Goal: Find specific page/section

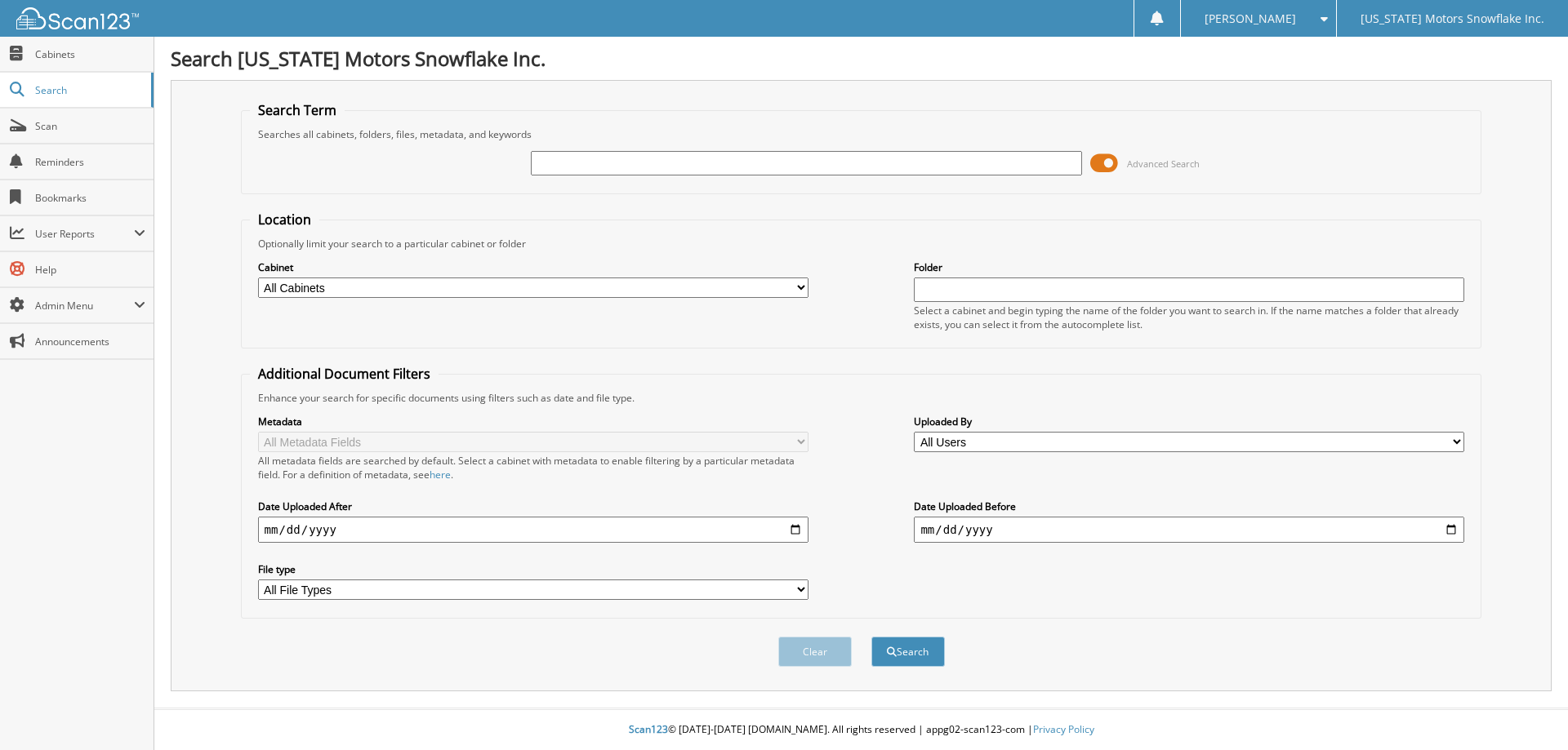
click at [592, 162] on input "text" at bounding box center [806, 163] width 550 height 25
type input "cc0095"
click at [871, 637] on button "Search" at bounding box center [908, 651] width 74 height 30
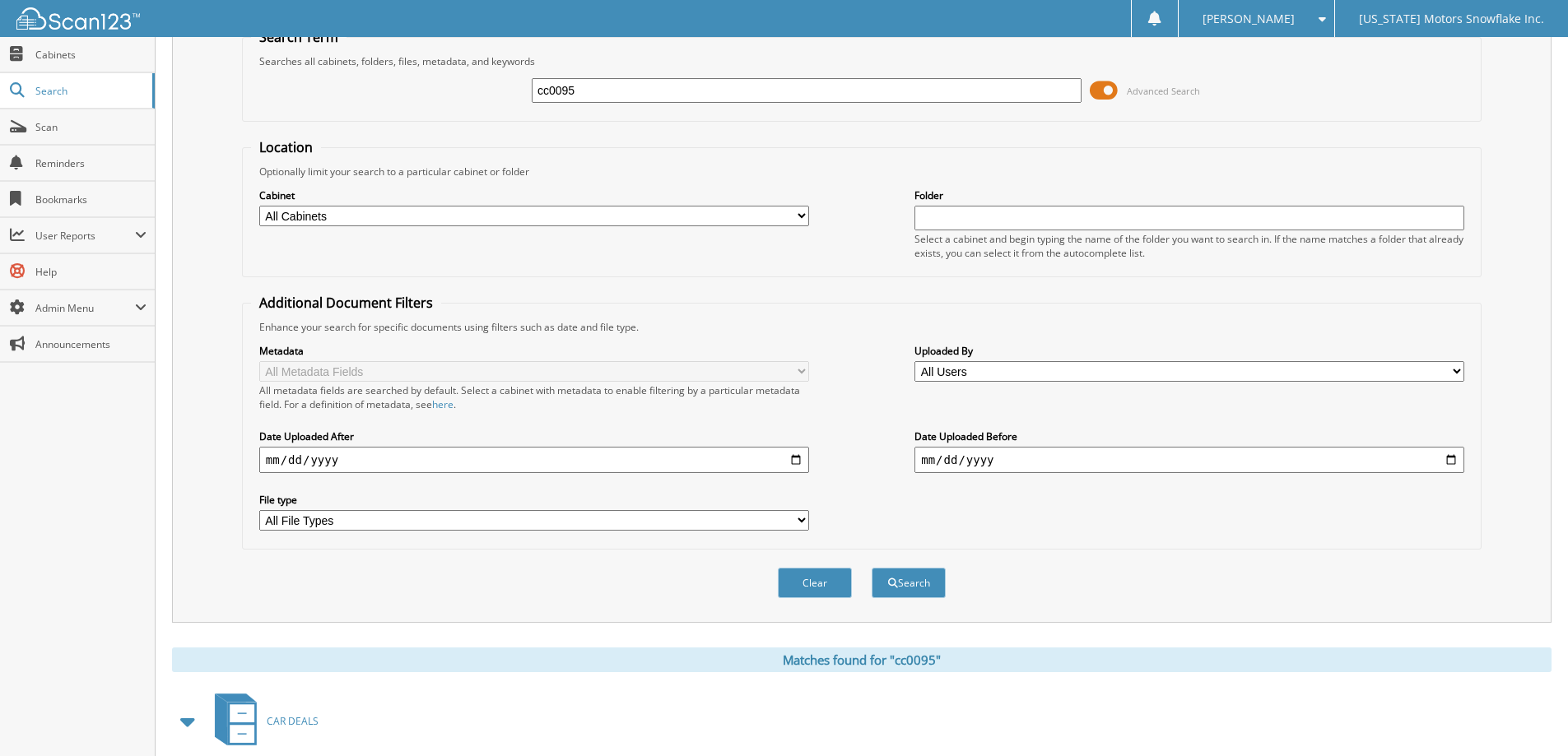
scroll to position [163, 0]
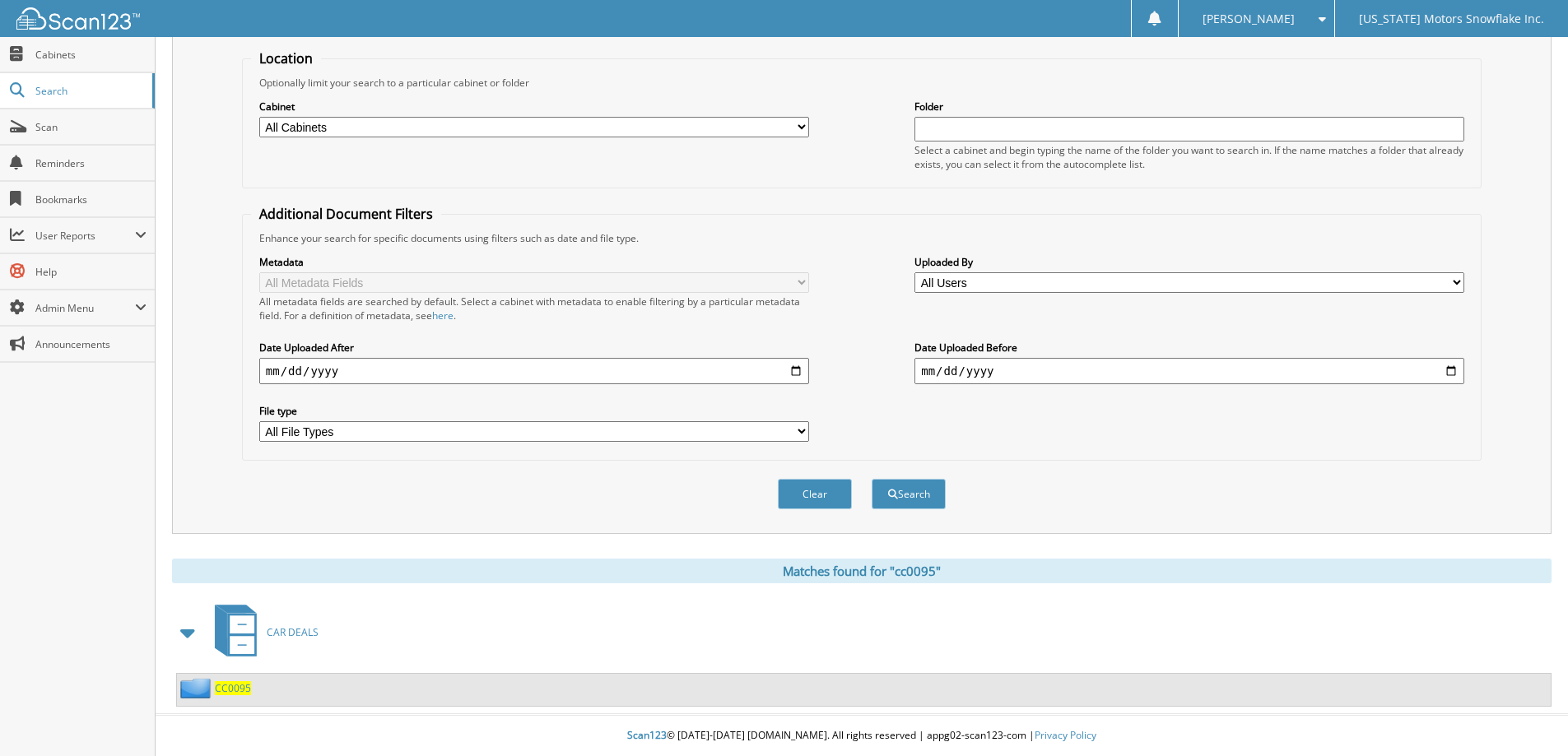
click at [229, 689] on span "CC0095" at bounding box center [232, 688] width 36 height 14
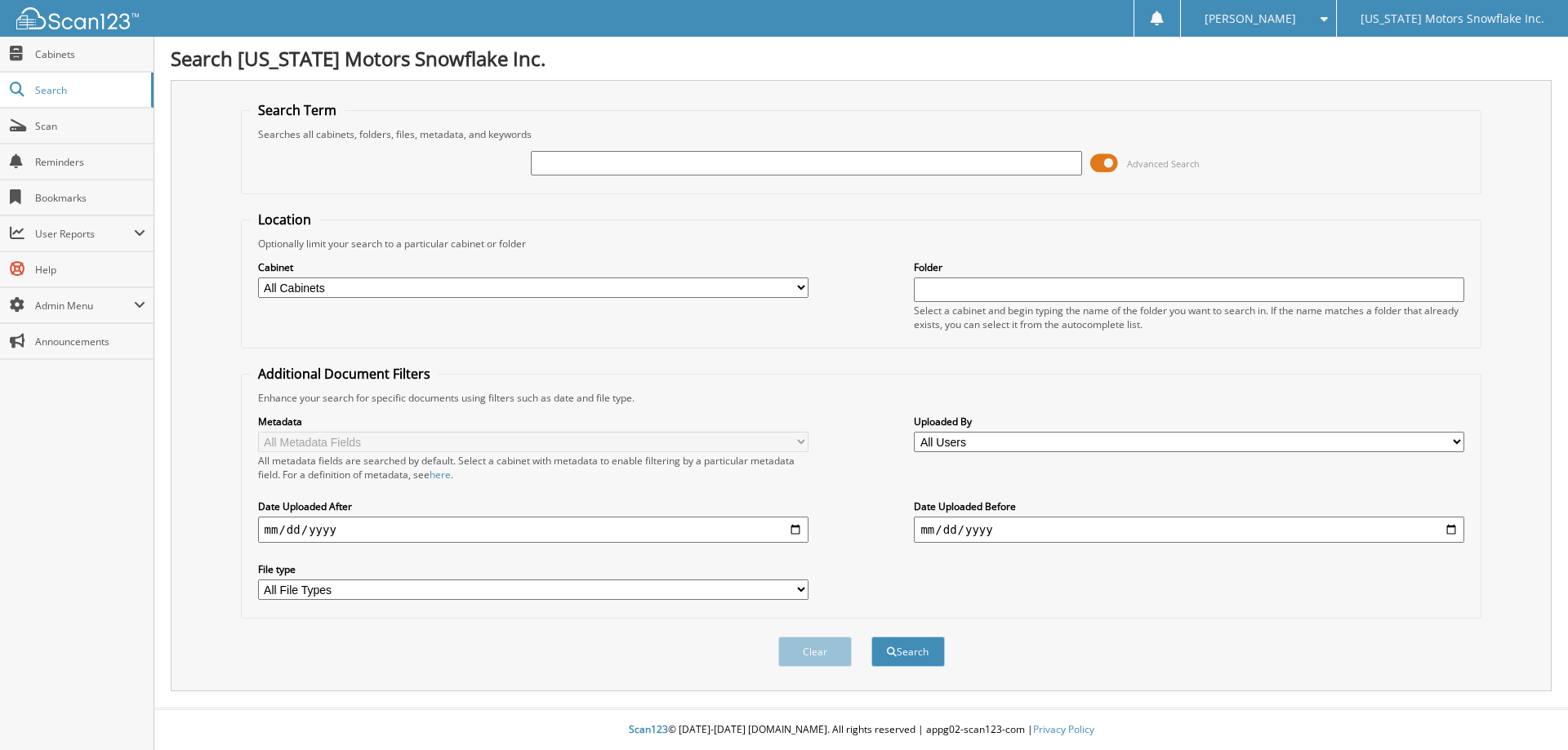
click at [613, 163] on input "text" at bounding box center [806, 163] width 550 height 25
type input "cc0095"
click at [871, 637] on button "Search" at bounding box center [908, 651] width 74 height 30
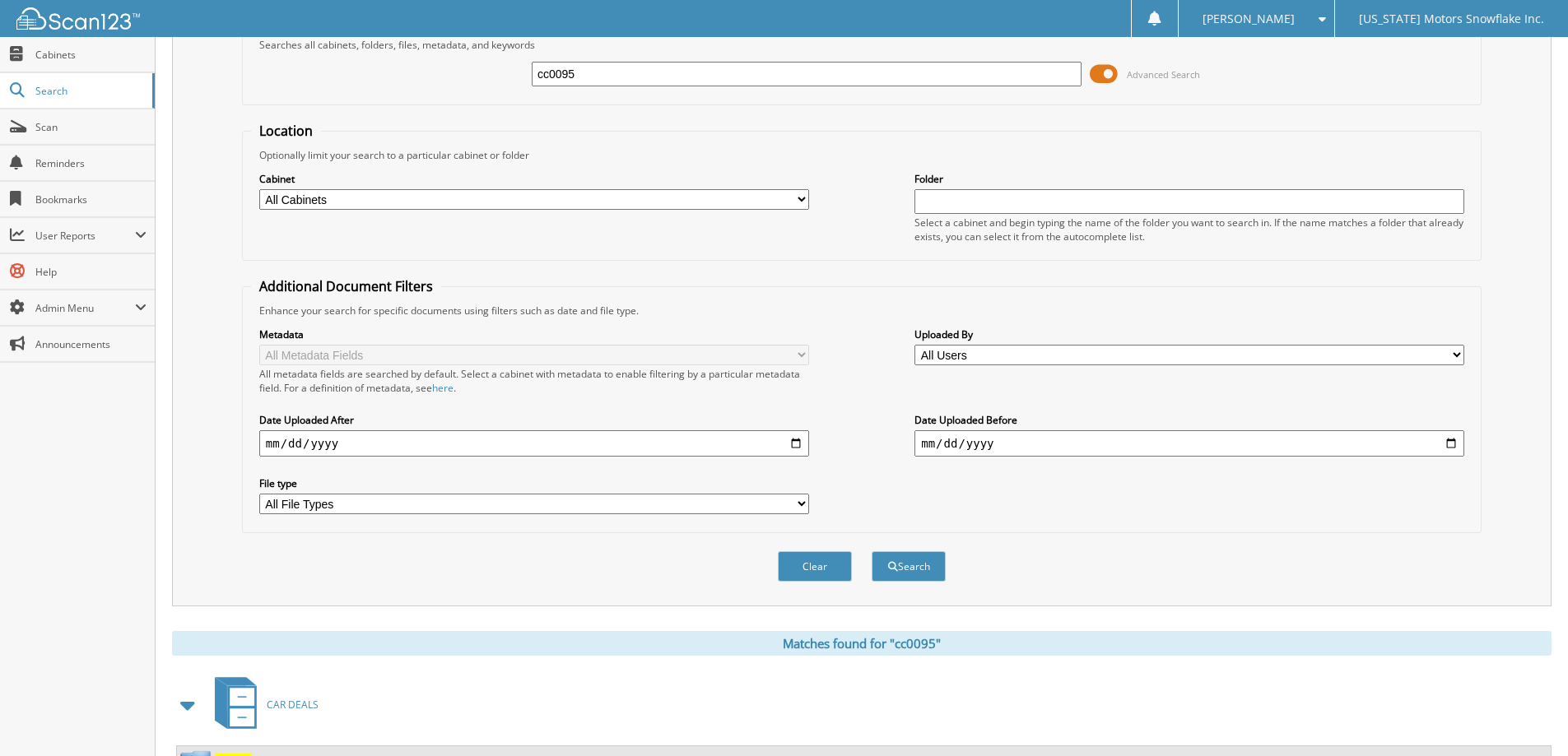
scroll to position [163, 0]
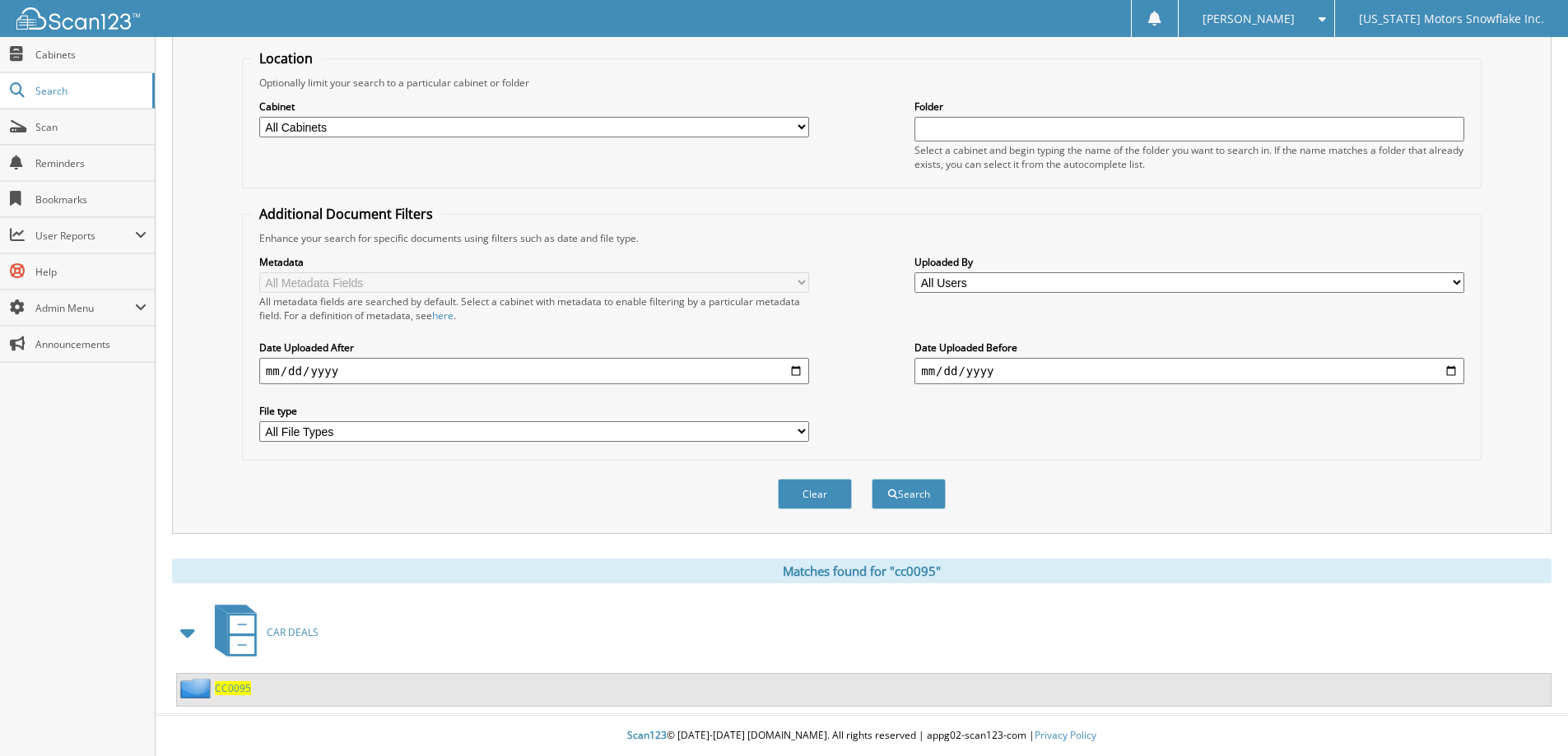
click at [222, 688] on span "CC0095" at bounding box center [232, 688] width 36 height 14
